Goal: Use online tool/utility: Utilize a website feature to perform a specific function

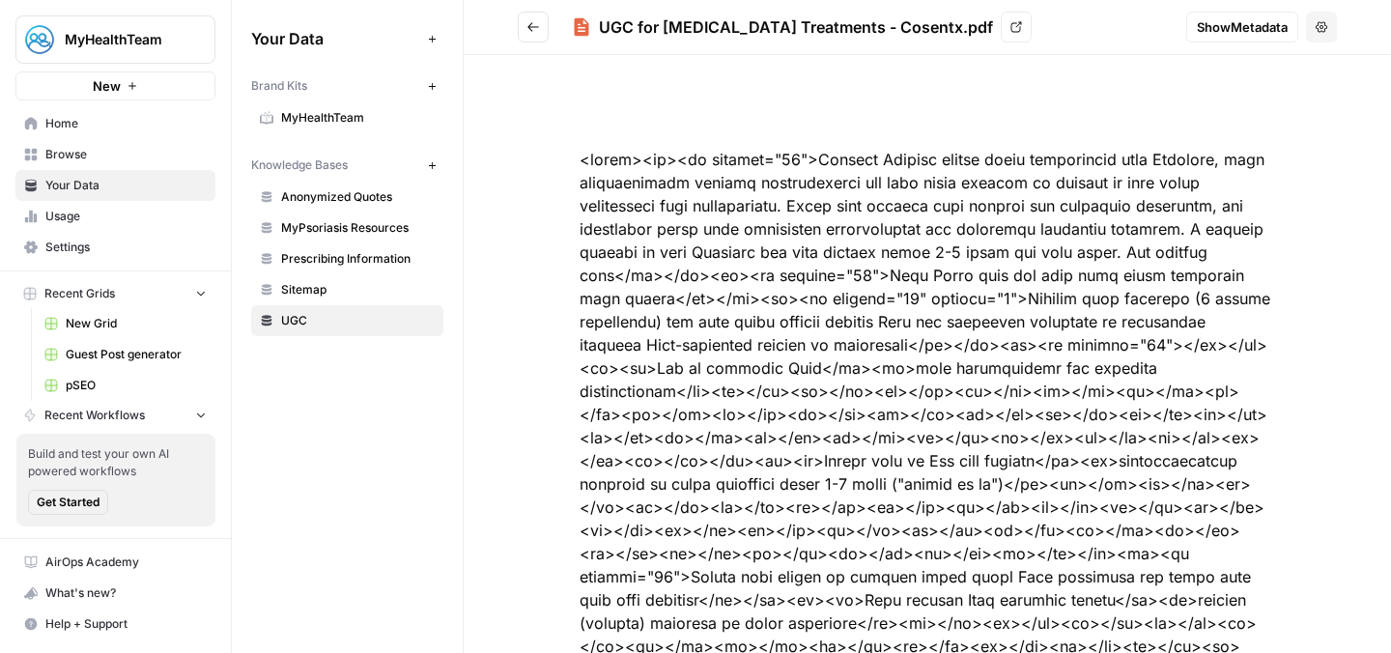
scroll to position [180, 0]
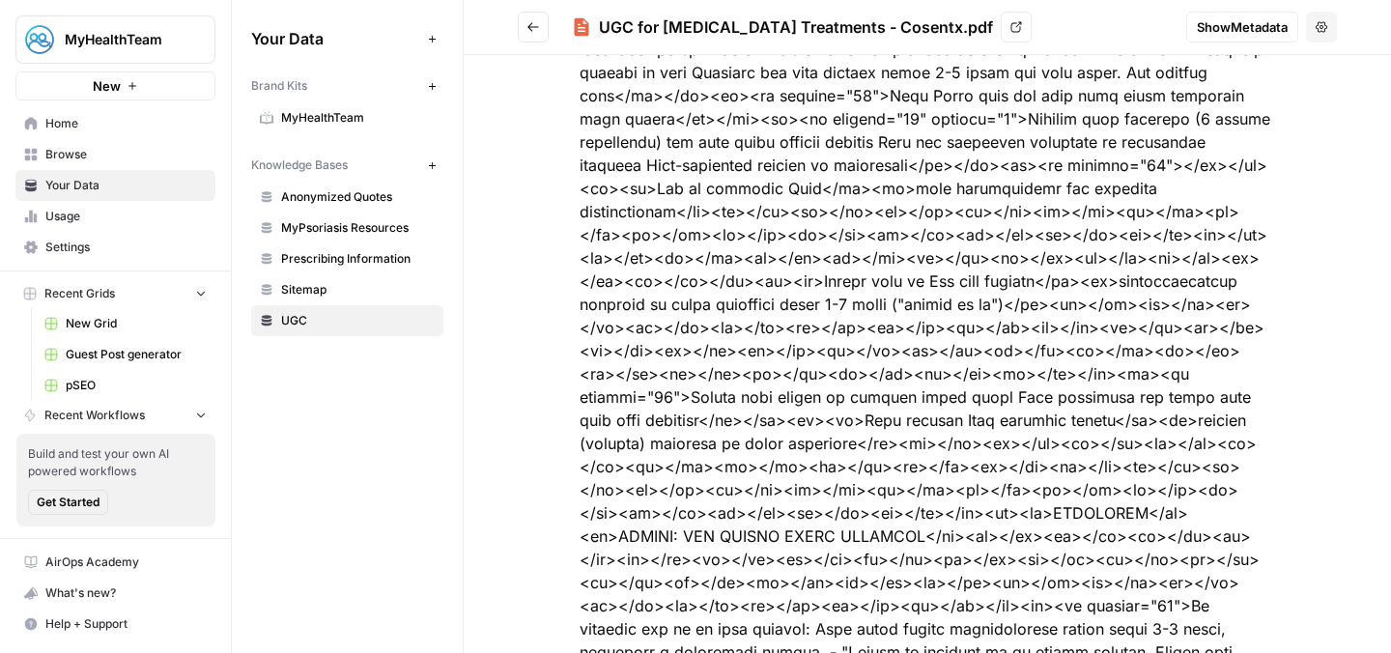
click at [102, 385] on span "pSEO" at bounding box center [136, 385] width 141 height 17
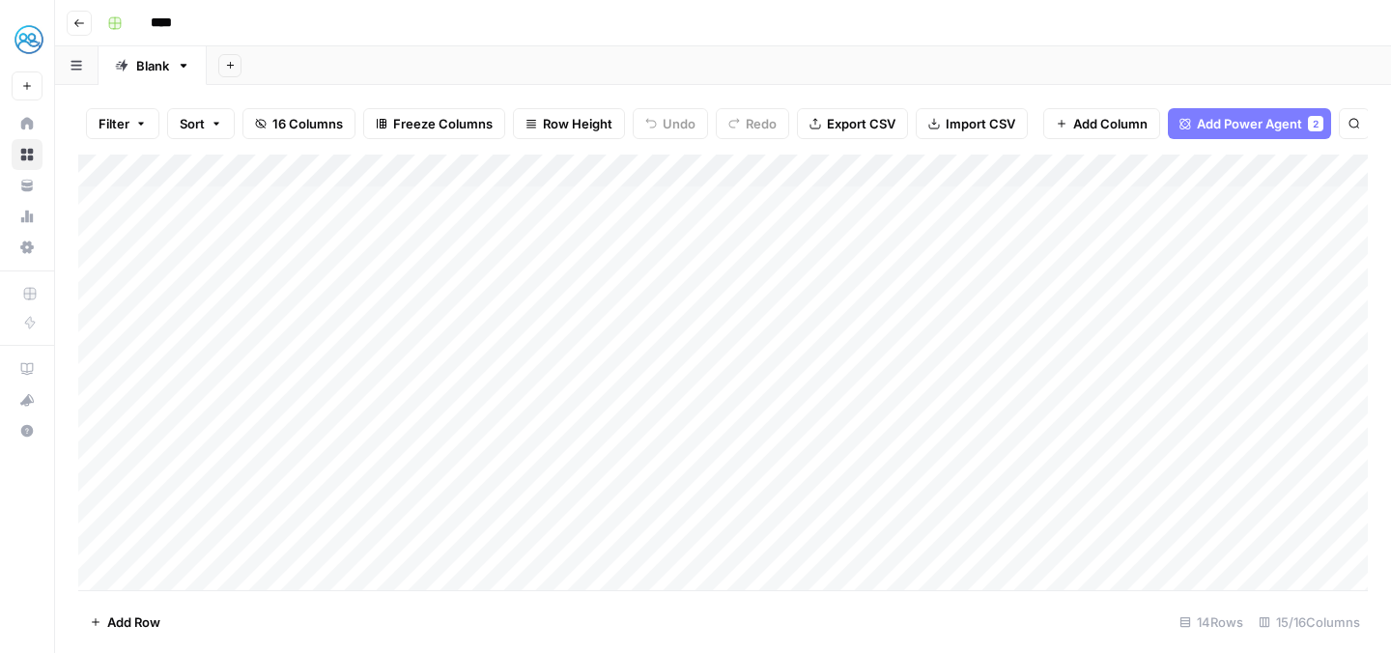
click at [23, 127] on icon at bounding box center [27, 123] width 13 height 13
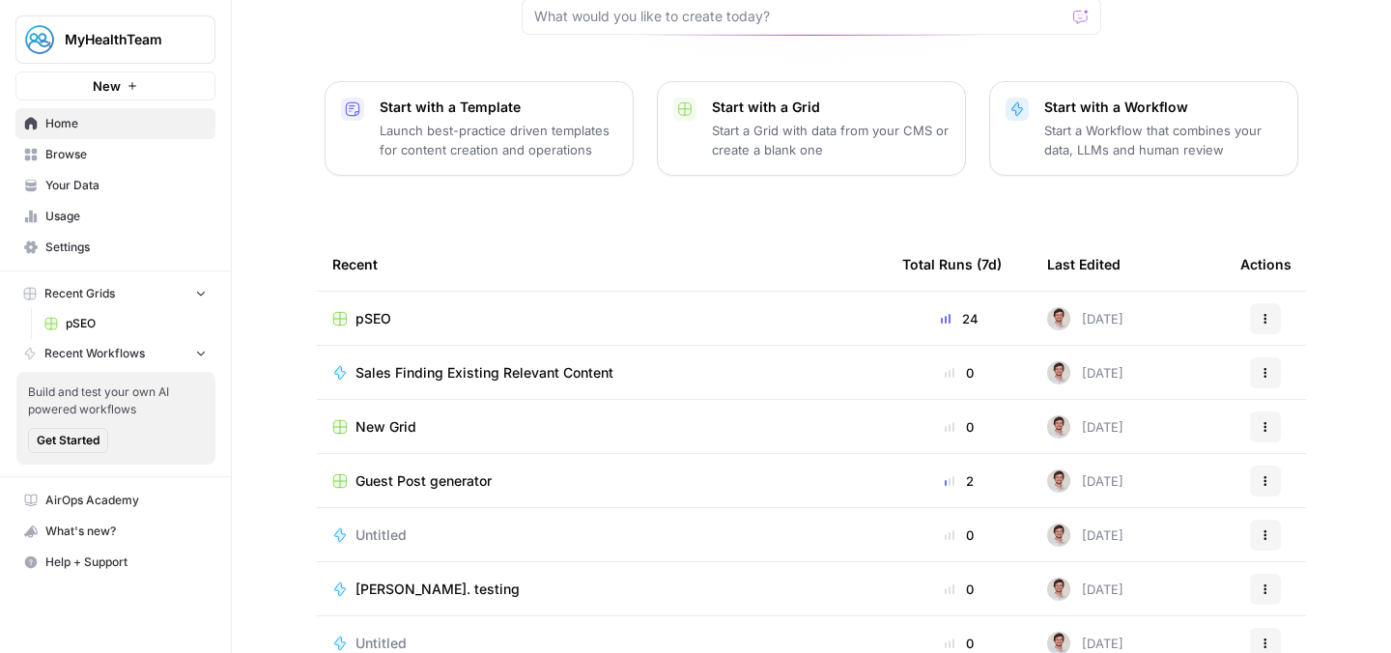
scroll to position [236, 0]
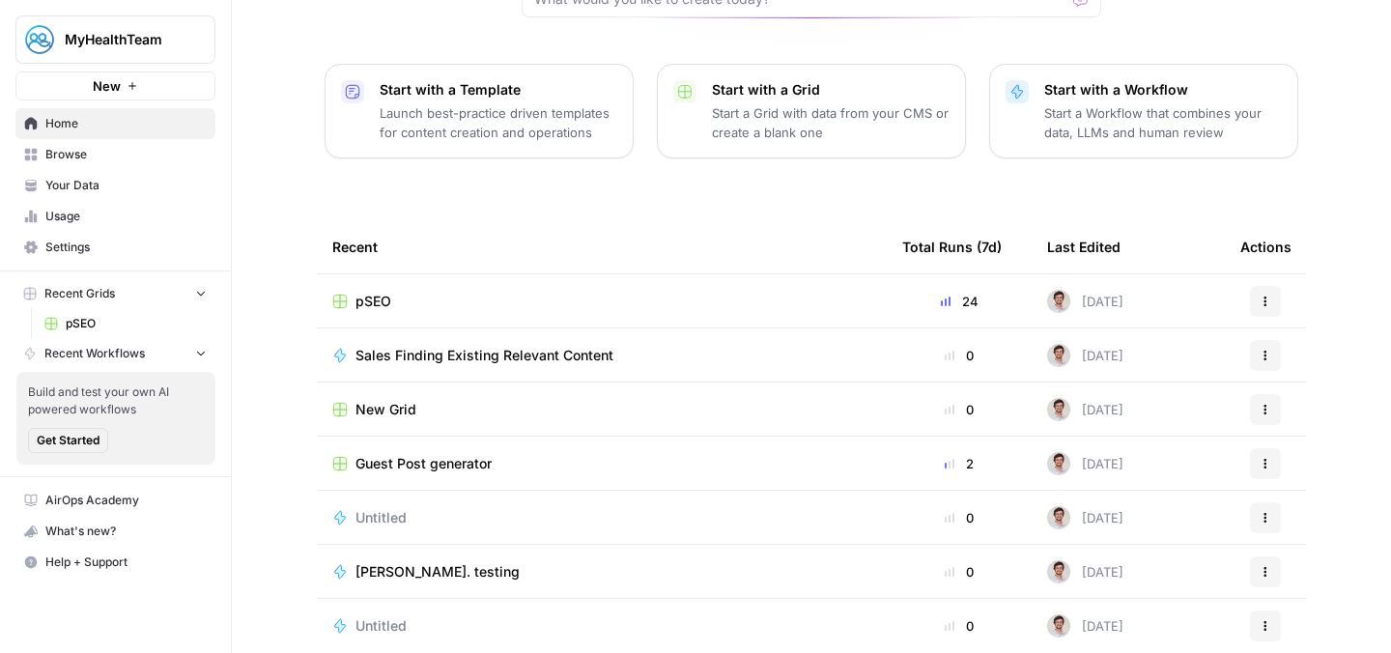
click at [443, 454] on span "Guest Post generator" at bounding box center [424, 463] width 136 height 19
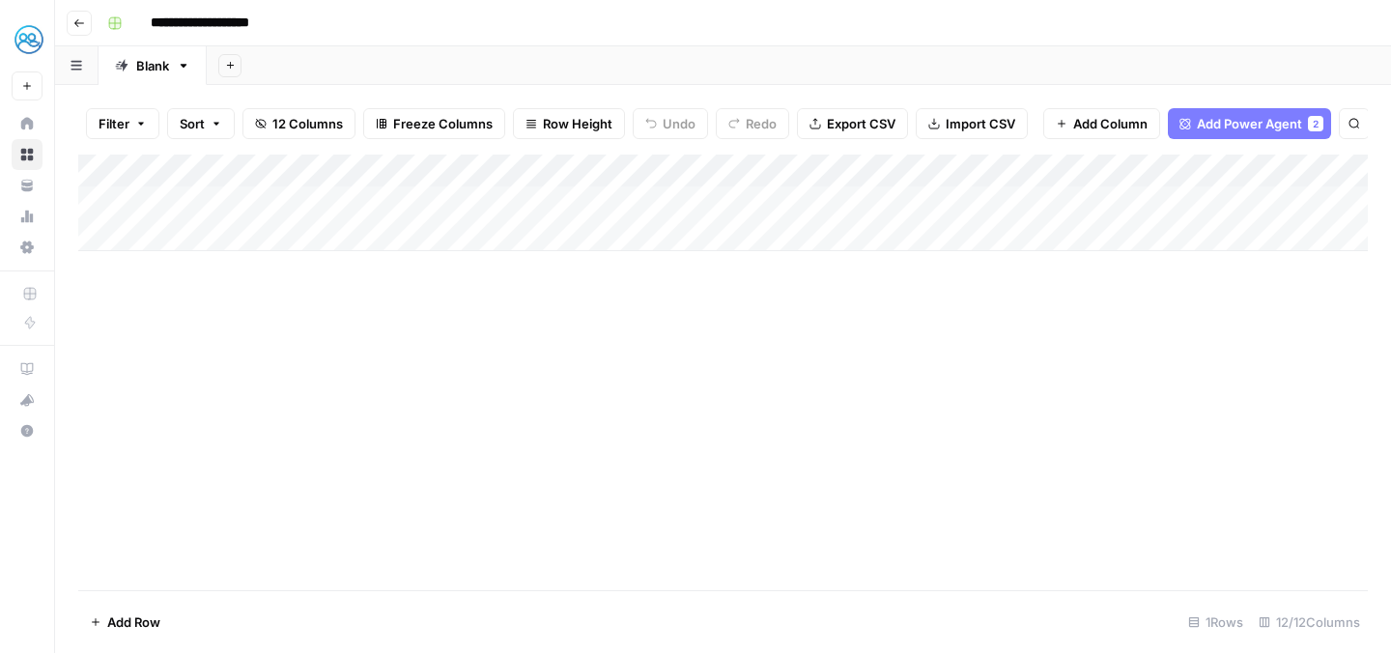
click at [618, 176] on div "Add Column" at bounding box center [723, 203] width 1290 height 97
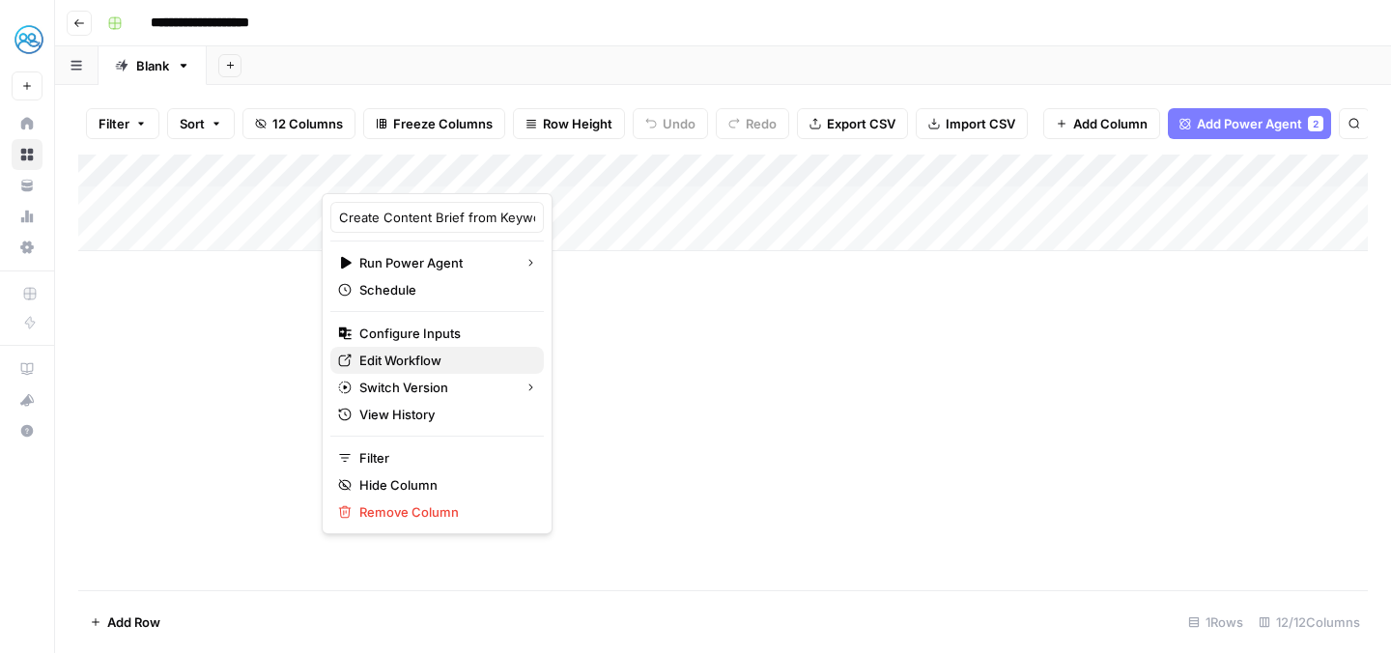
click at [405, 357] on span "Edit Workflow" at bounding box center [443, 360] width 169 height 19
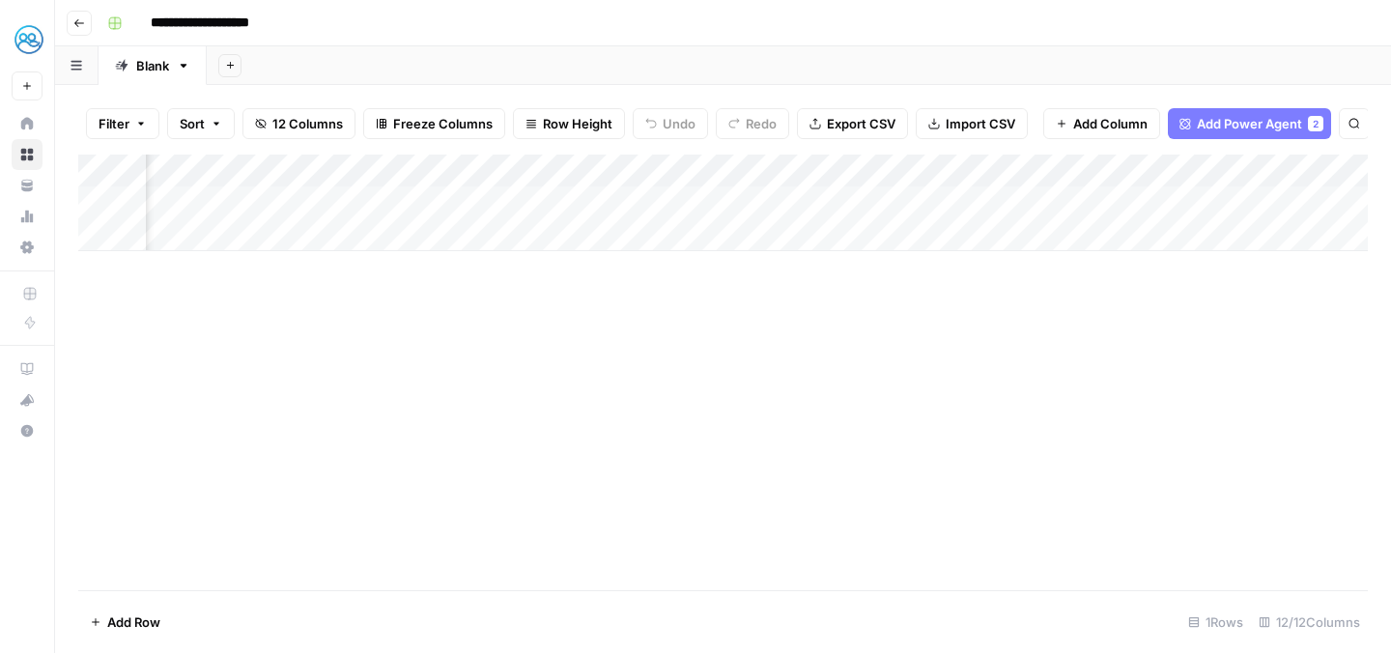
scroll to position [0, 1295]
click at [960, 193] on div "Add Column" at bounding box center [723, 203] width 1290 height 97
click at [1041, 169] on div "Add Column" at bounding box center [723, 203] width 1290 height 97
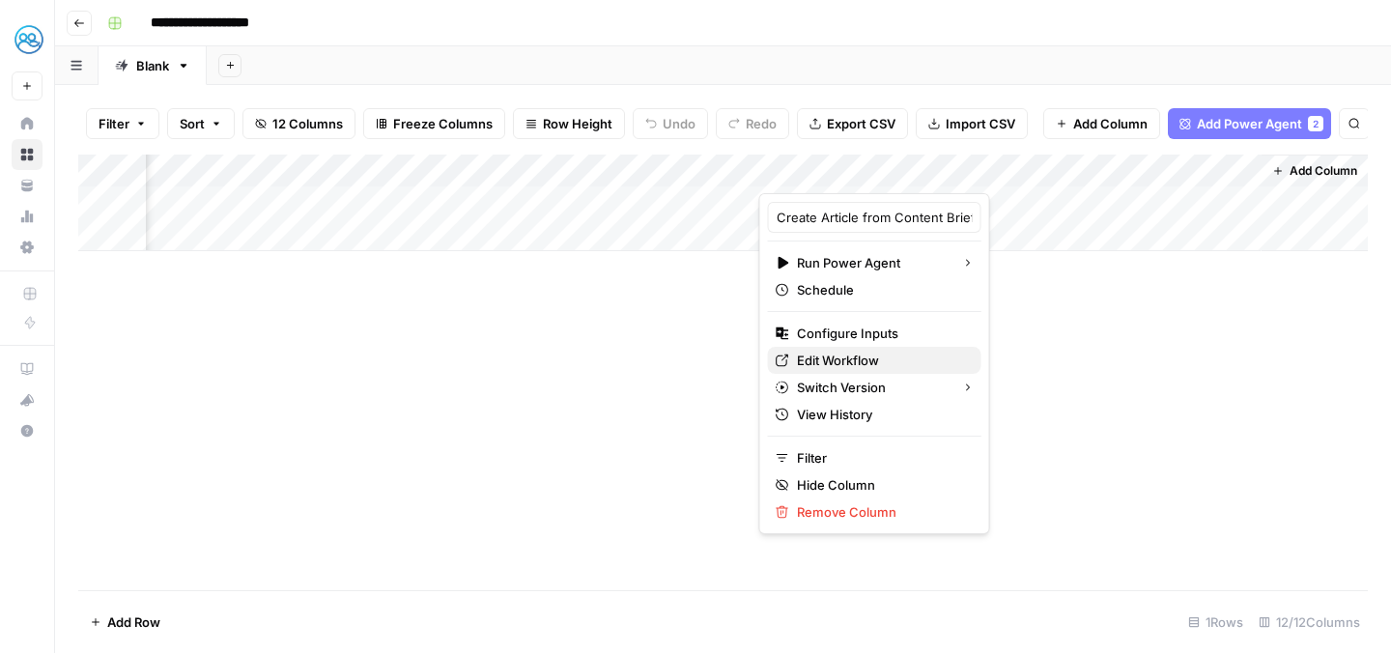
click at [835, 358] on span "Edit Workflow" at bounding box center [881, 360] width 169 height 19
